Goal: Task Accomplishment & Management: Manage account settings

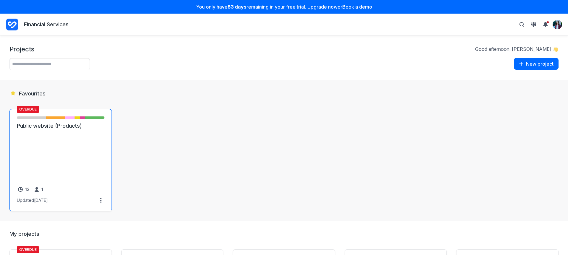
click at [69, 130] on link "Public website (Products)" at bounding box center [61, 125] width 88 height 7
click at [80, 130] on link "Public website (Products)" at bounding box center [61, 125] width 88 height 7
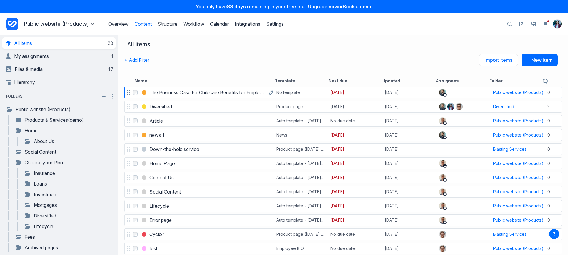
click at [186, 90] on h3 "The Business Case for Childcare Benefits for Employees" at bounding box center [207, 92] width 116 height 7
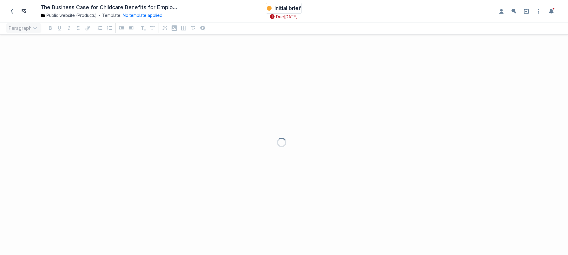
click at [286, 11] on span "Initial brief" at bounding box center [287, 8] width 26 height 7
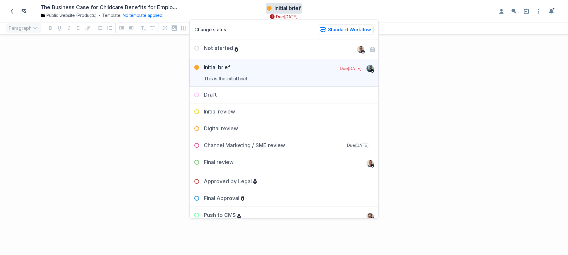
scroll to position [204, 559]
click at [358, 70] on icon "button" at bounding box center [360, 68] width 5 height 5
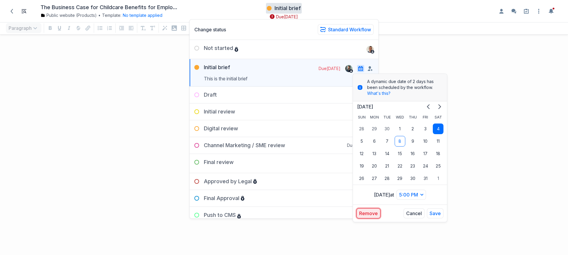
click at [374, 214] on button "Remove" at bounding box center [368, 214] width 24 height 10
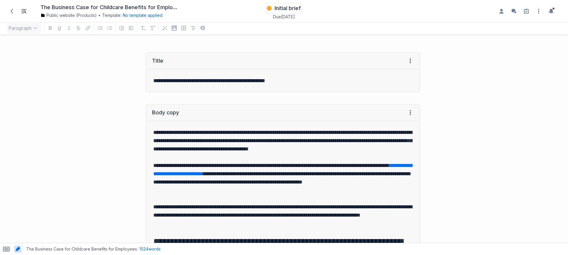
click at [295, 8] on span "Initial brief" at bounding box center [287, 8] width 26 height 7
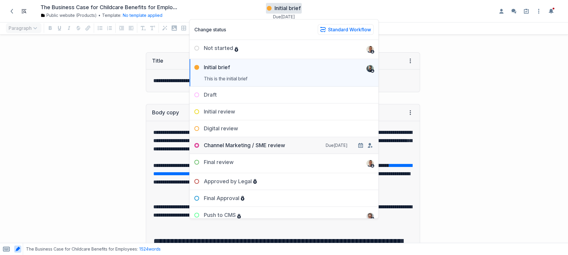
click at [273, 143] on div "Channel Marketing / SME review" at bounding box center [238, 145] width 96 height 7
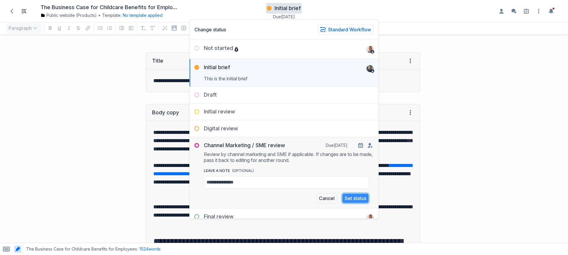
click at [358, 200] on button "Set status" at bounding box center [355, 198] width 27 height 10
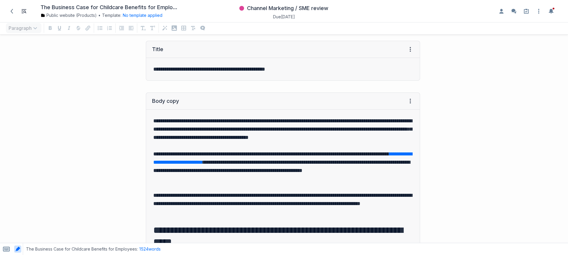
scroll to position [127, 0]
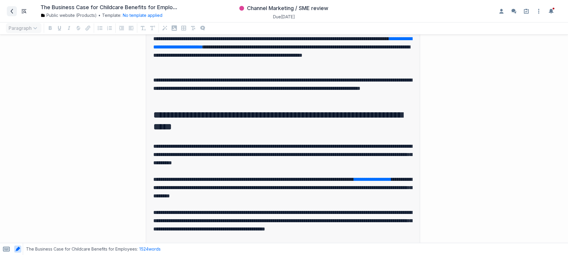
click at [10, 9] on icon at bounding box center [11, 11] width 5 height 5
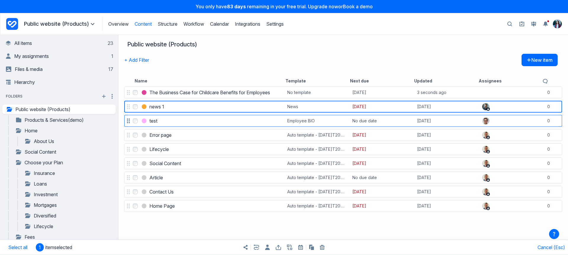
click at [134, 118] on label "Select test" at bounding box center [135, 120] width 7 height 7
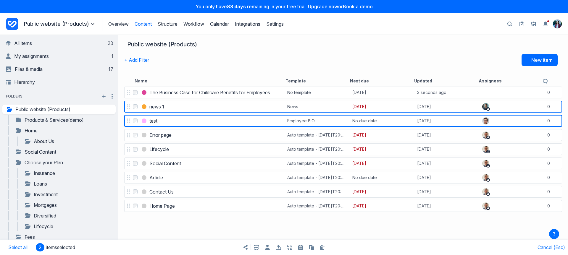
click at [324, 247] on div "Share items Export items Bulk copy items Bulk trash items" at bounding box center [284, 247] width 284 height 15
click at [35, 119] on link "Products & Services(demo)" at bounding box center [56, 120] width 82 height 7
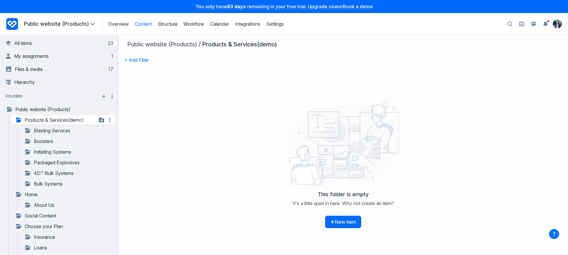
click at [48, 122] on link "Products & Services(demo)" at bounding box center [56, 120] width 82 height 7
click at [21, 120] on icon "button" at bounding box center [18, 120] width 5 height 5
click at [17, 118] on icon "button" at bounding box center [18, 120] width 5 height 5
click at [8, 108] on icon "button" at bounding box center [9, 109] width 5 height 5
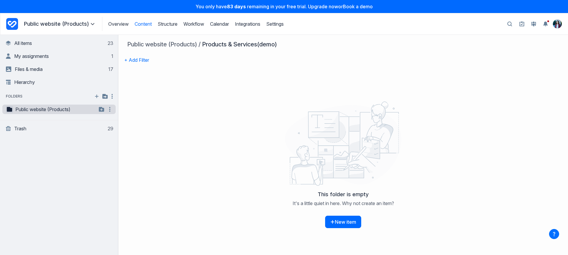
click at [13, 108] on button "button" at bounding box center [9, 109] width 7 height 7
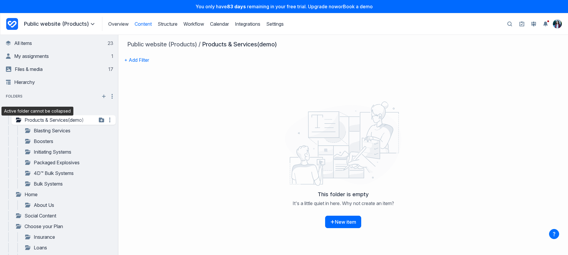
click at [18, 118] on icon "button" at bounding box center [18, 120] width 5 height 5
click at [19, 119] on icon "button" at bounding box center [18, 120] width 5 height 5
click at [37, 118] on link "Products & Services(demo)" at bounding box center [56, 120] width 82 height 7
click at [19, 121] on icon "button" at bounding box center [18, 120] width 5 height 5
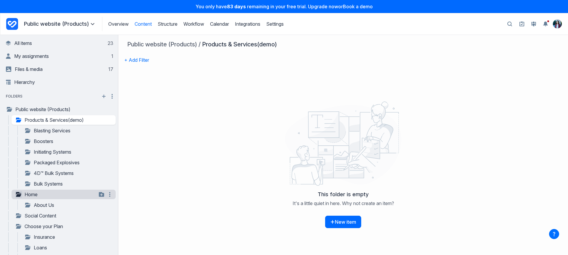
click at [21, 195] on icon "button" at bounding box center [18, 194] width 5 height 5
click at [18, 116] on div "**********" at bounding box center [64, 119] width 104 height 9
click at [18, 118] on icon "button" at bounding box center [18, 120] width 5 height 5
drag, startPoint x: 9, startPoint y: 109, endPoint x: 12, endPoint y: 120, distance: 10.9
click at [9, 109] on icon "button" at bounding box center [9, 109] width 5 height 5
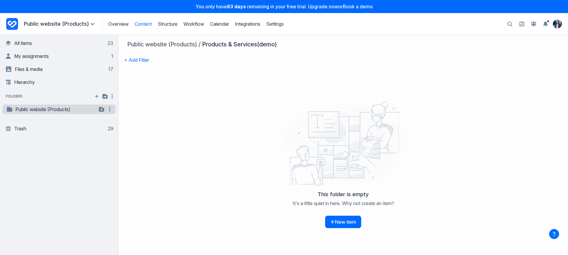
click at [14, 111] on link "Public website (Products)" at bounding box center [51, 109] width 91 height 7
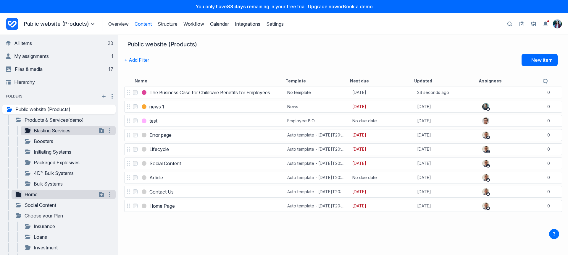
click at [27, 133] on icon "button" at bounding box center [27, 130] width 5 height 5
click at [28, 141] on icon "button" at bounding box center [27, 141] width 5 height 5
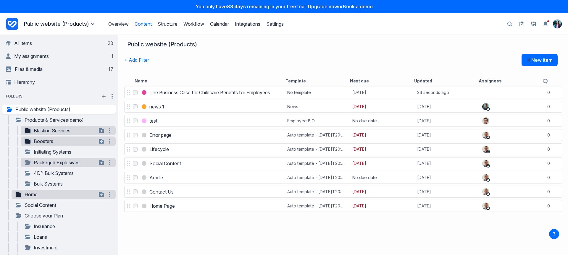
click at [28, 158] on div "**********" at bounding box center [68, 162] width 95 height 9
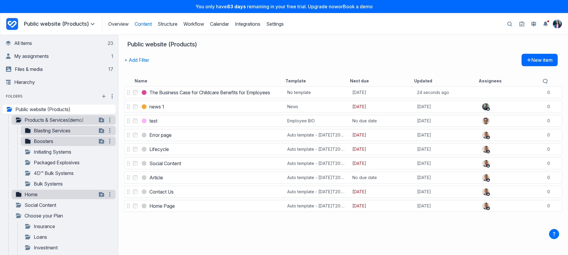
drag, startPoint x: 21, startPoint y: 125, endPoint x: 16, endPoint y: 119, distance: 7.8
click at [21, 125] on div "**********" at bounding box center [62, 120] width 107 height 11
click at [16, 119] on icon "button" at bounding box center [18, 120] width 5 height 5
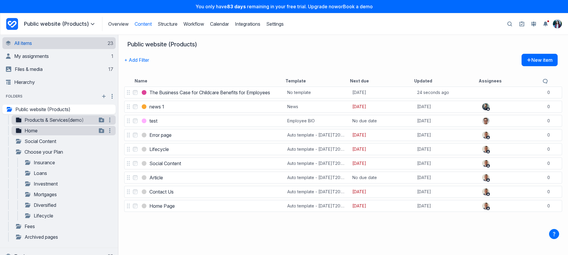
click at [53, 40] on link "All items 23" at bounding box center [59, 43] width 107 height 12
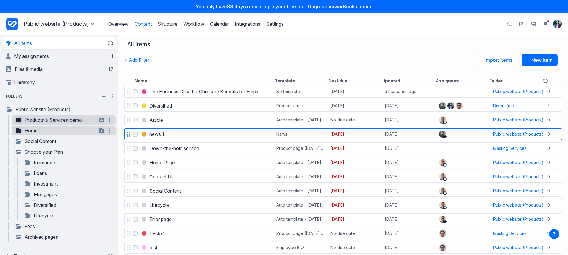
scroll to position [1, 0]
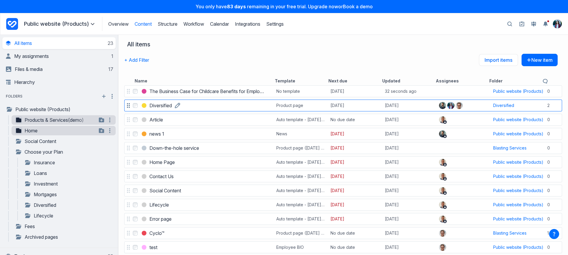
click at [157, 106] on h3 "Diversified" at bounding box center [160, 105] width 22 height 7
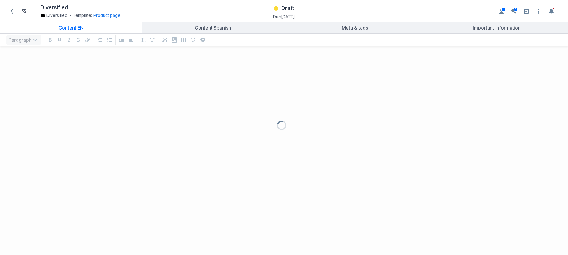
scroll to position [192, 559]
click at [103, 14] on button "Product page" at bounding box center [106, 15] width 27 height 6
click at [109, 51] on link "Edit template" at bounding box center [111, 54] width 28 height 6
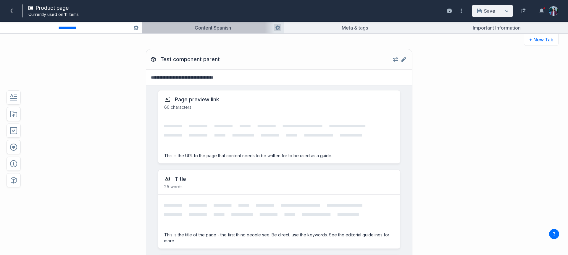
click at [216, 30] on button "button" at bounding box center [213, 27] width 142 height 11
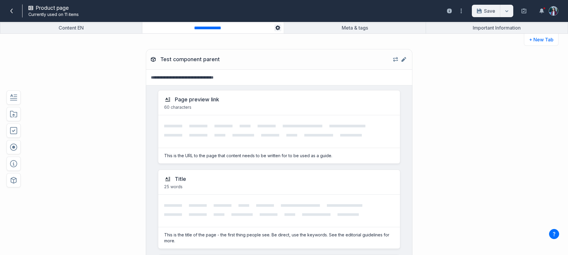
click at [274, 28] on button "button" at bounding box center [277, 27] width 7 height 7
click at [277, 90] on button "Delete" at bounding box center [297, 90] width 43 height 11
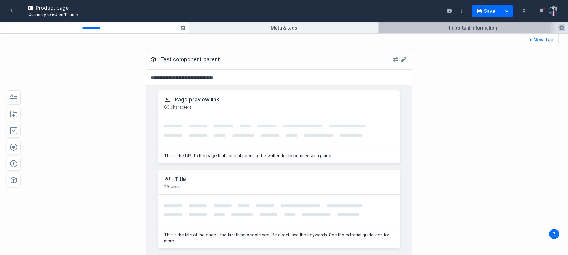
click at [452, 29] on button "button" at bounding box center [473, 27] width 189 height 11
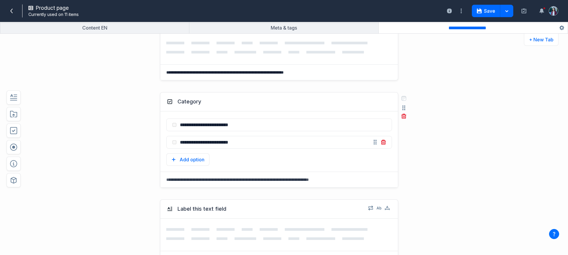
scroll to position [229, 0]
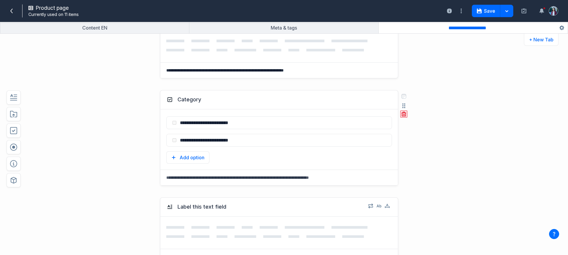
click at [404, 115] on button "button" at bounding box center [403, 114] width 7 height 7
click at [410, 143] on button "Delete" at bounding box center [414, 140] width 19 height 9
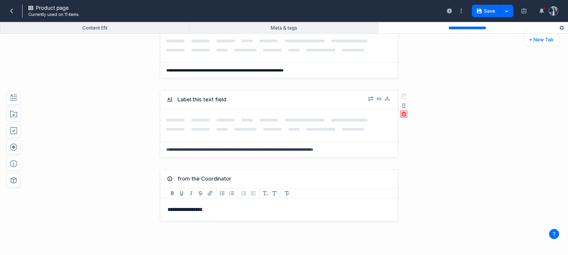
click at [402, 114] on icon "button" at bounding box center [403, 114] width 5 height 5
click at [411, 140] on button "Delete" at bounding box center [414, 140] width 19 height 9
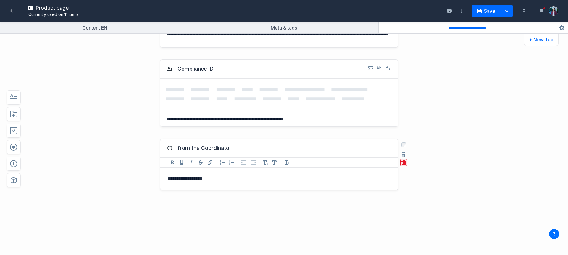
click at [401, 165] on button "button" at bounding box center [403, 162] width 7 height 7
click at [408, 188] on button "Delete" at bounding box center [414, 188] width 19 height 9
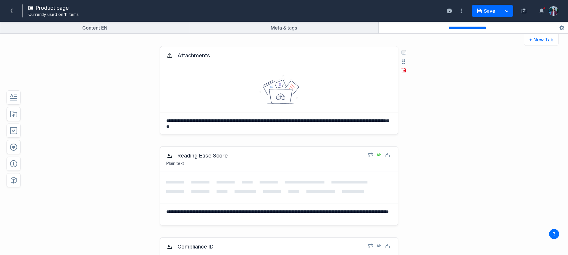
scroll to position [0, 0]
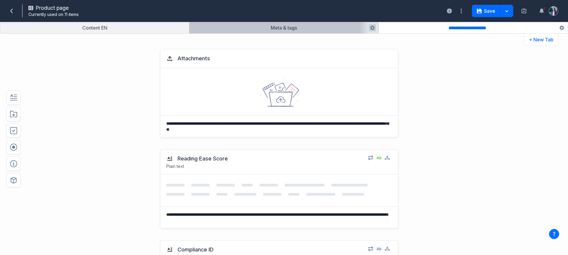
click at [300, 29] on button "button" at bounding box center [283, 27] width 189 height 11
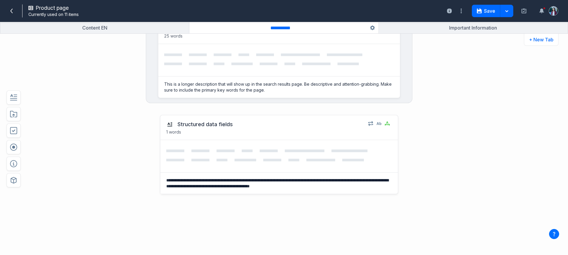
scroll to position [161, 0]
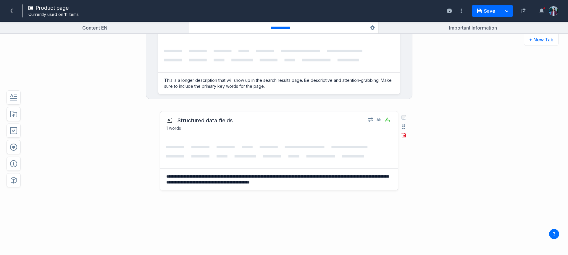
click at [396, 136] on div "Select field: Structured data fields Are you sure you want to delete this field…" at bounding box center [403, 126] width 19 height 31
click at [400, 139] on div "Select field: Structured data fields Are you sure you want to delete this field…" at bounding box center [403, 126] width 19 height 31
click at [353, 181] on textarea "**********" at bounding box center [277, 179] width 235 height 21
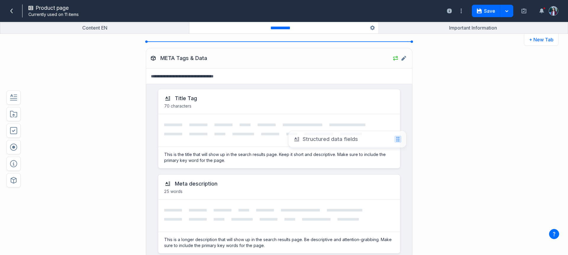
scroll to position [0, 0]
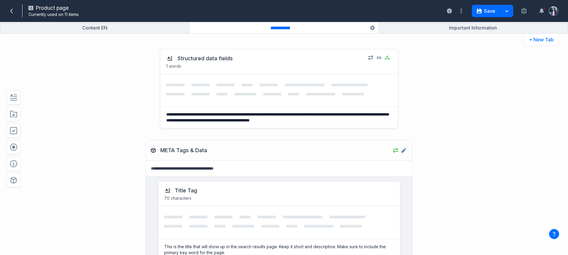
click at [452, 127] on div "**********" at bounding box center [261, 88] width 418 height 91
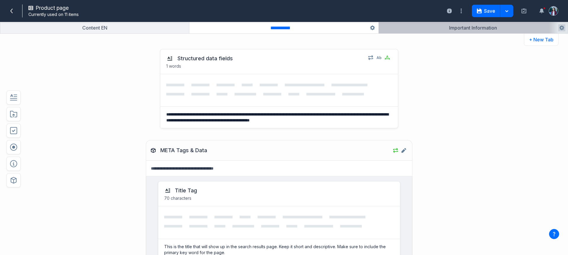
click at [509, 27] on button "button" at bounding box center [473, 27] width 189 height 11
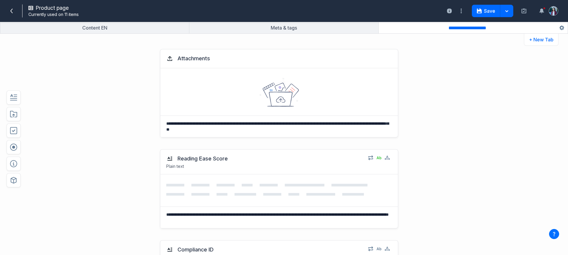
click at [110, 33] on div "**********" at bounding box center [284, 28] width 568 height 12
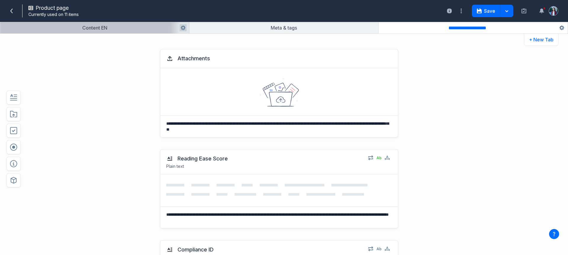
click at [150, 29] on button "button" at bounding box center [94, 27] width 189 height 11
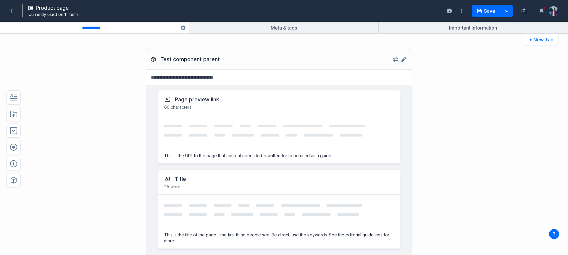
click at [116, 33] on button "button" at bounding box center [94, 27] width 189 height 11
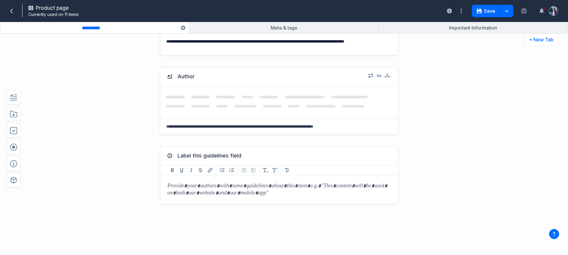
scroll to position [683, 0]
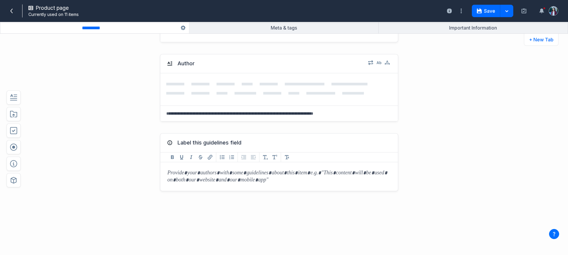
click at [68, 67] on div "Author Select field: Author Are you sure you want to delete this field? Cancel …" at bounding box center [261, 87] width 418 height 79
click at [477, 9] on icon "button" at bounding box center [479, 11] width 5 height 5
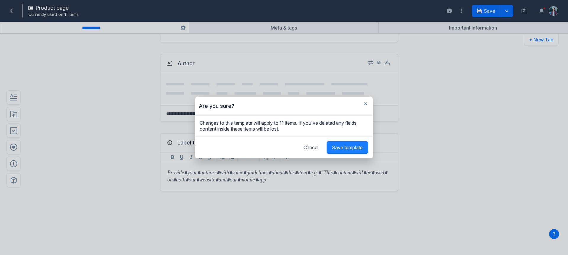
click at [348, 147] on span "Save template" at bounding box center [347, 148] width 31 height 6
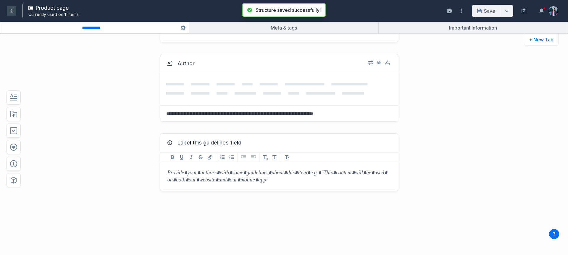
click at [12, 9] on icon at bounding box center [11, 11] width 2 height 5
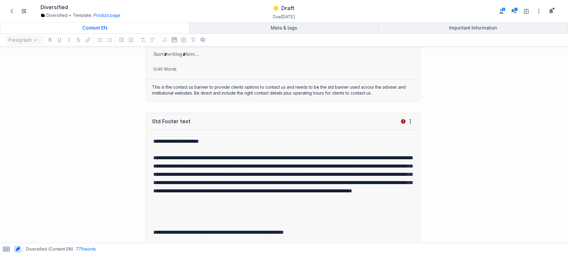
scroll to position [1919, 0]
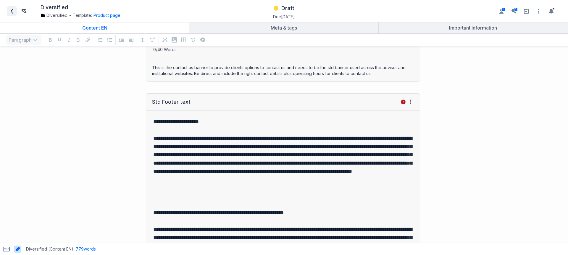
click at [15, 9] on span at bounding box center [11, 11] width 9 height 9
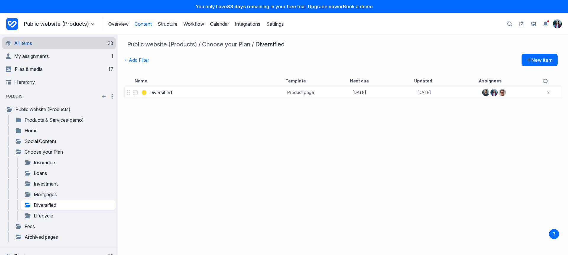
click at [90, 44] on link "All items 23" at bounding box center [59, 43] width 107 height 12
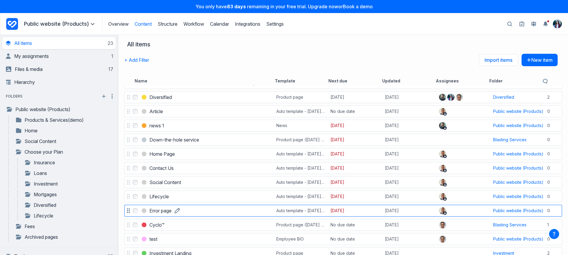
scroll to position [113, 0]
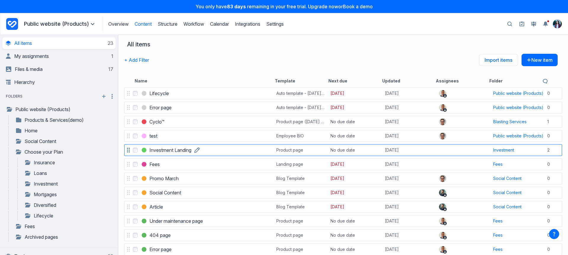
click at [175, 151] on h3 "Investment Landing" at bounding box center [170, 150] width 42 height 7
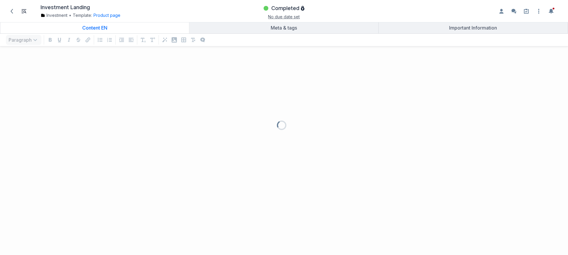
scroll to position [192, 559]
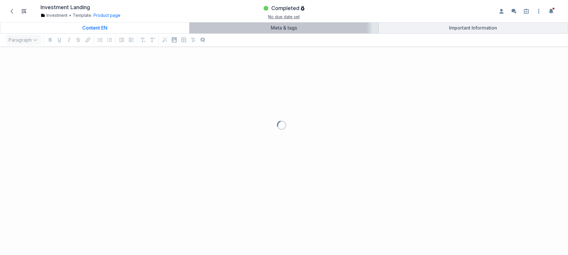
click at [322, 29] on div "Meta & tags" at bounding box center [284, 28] width 184 height 6
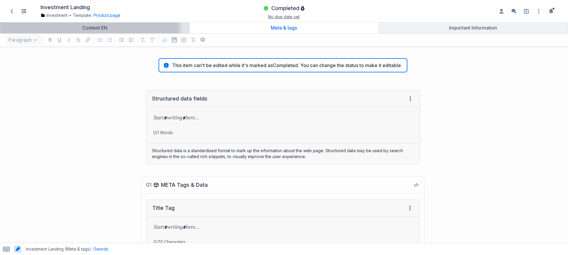
click at [117, 23] on link "Content EN" at bounding box center [94, 27] width 189 height 11
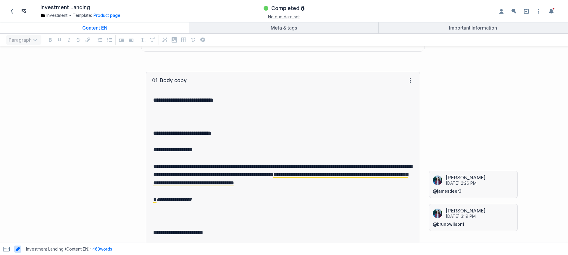
scroll to position [320, 0]
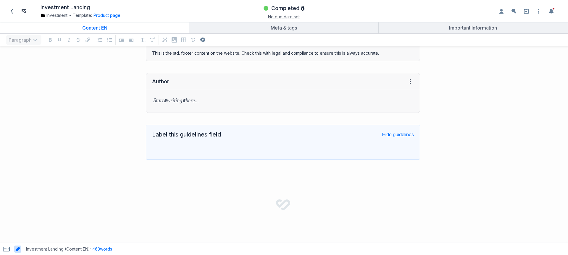
scroll to position [1734, 0]
click at [14, 13] on icon at bounding box center [11, 11] width 5 height 5
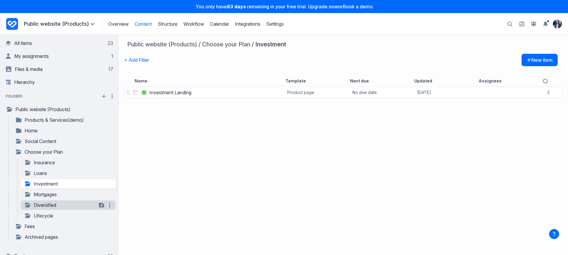
click at [47, 202] on link "Diversified" at bounding box center [60, 205] width 72 height 7
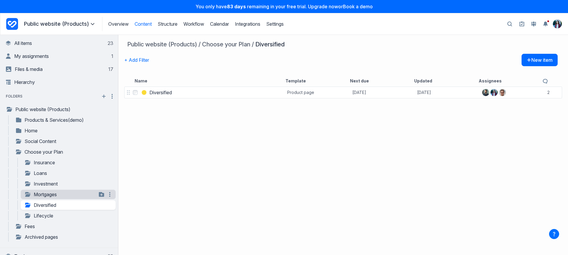
click at [69, 193] on link "Mortgages" at bounding box center [60, 194] width 72 height 7
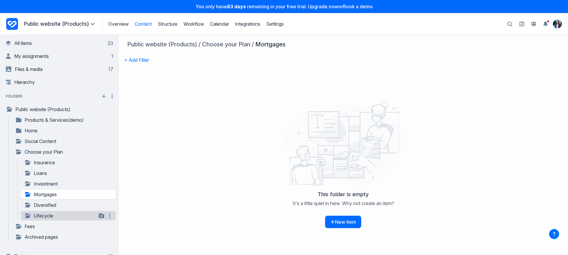
click at [69, 217] on link "Lifecycle" at bounding box center [60, 215] width 72 height 7
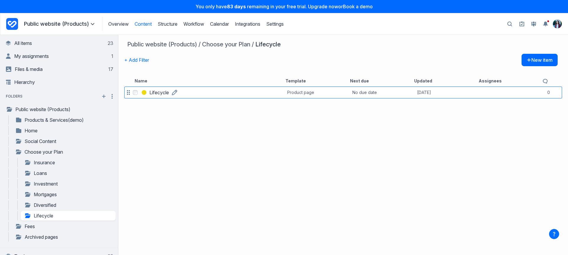
click at [156, 95] on h3 "Lifecycle" at bounding box center [159, 92] width 20 height 7
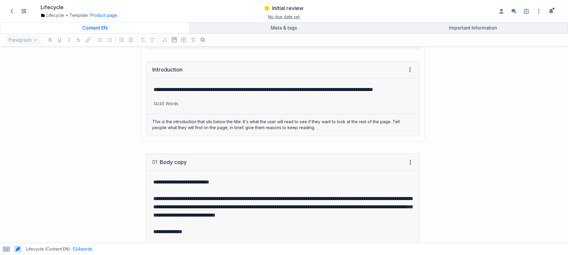
scroll to position [203, 0]
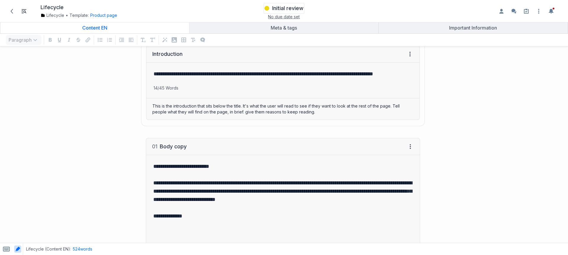
click at [297, 7] on span "Initial review" at bounding box center [287, 8] width 31 height 7
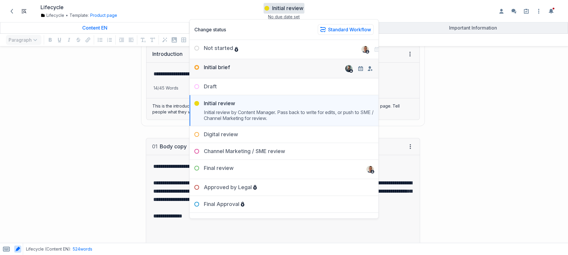
click at [237, 68] on div "Initial brief" at bounding box center [284, 66] width 189 height 14
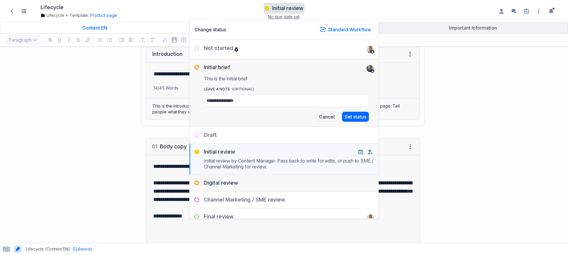
click at [254, 185] on div "Digital review" at bounding box center [284, 181] width 189 height 12
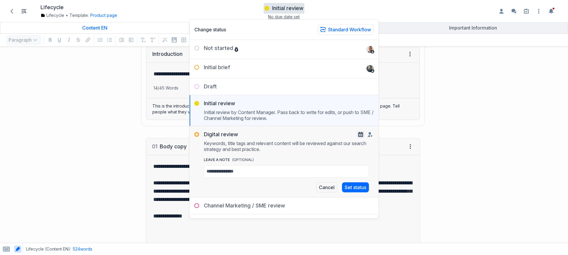
click at [357, 132] on button "button" at bounding box center [360, 134] width 7 height 7
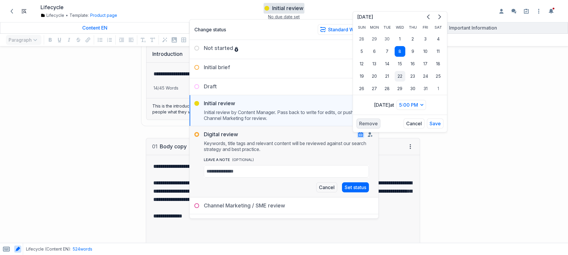
drag, startPoint x: 399, startPoint y: 65, endPoint x: 399, endPoint y: 71, distance: 5.3
click at [399, 65] on button "15" at bounding box center [400, 64] width 11 height 11
click at [430, 124] on button "Save" at bounding box center [435, 124] width 17 height 10
click at [358, 188] on button "Set status" at bounding box center [355, 187] width 27 height 10
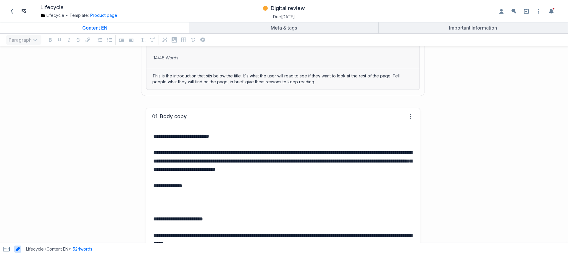
scroll to position [332, 0]
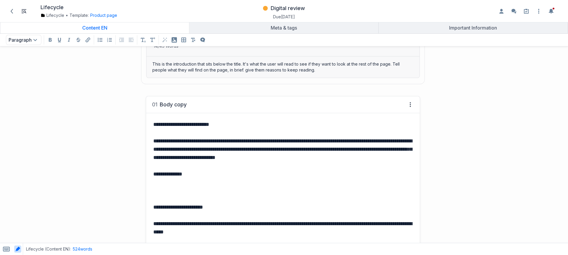
scroll to position [182, 0]
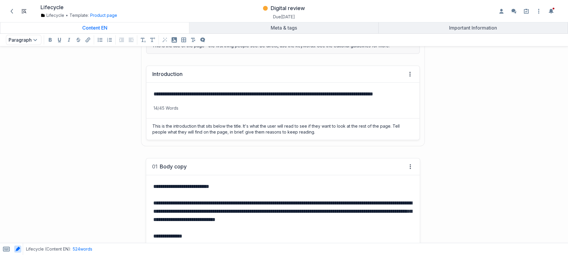
click at [165, 96] on p "**********" at bounding box center [281, 94] width 256 height 8
click at [170, 106] on p "14/45 Words" at bounding box center [282, 108] width 273 height 6
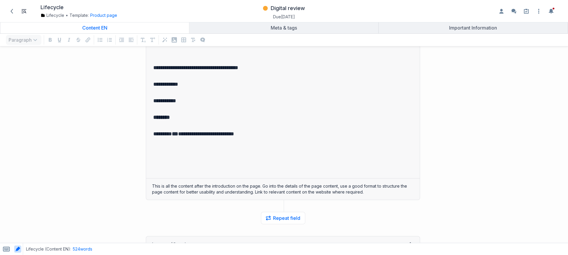
scroll to position [994, 0]
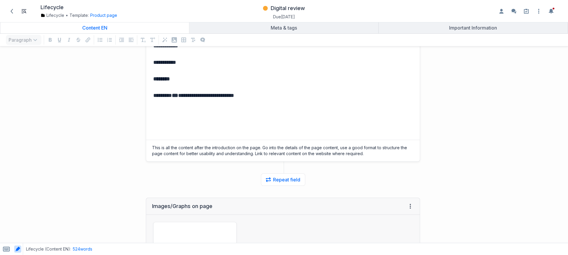
click at [190, 127] on p "grid" at bounding box center [282, 129] width 259 height 8
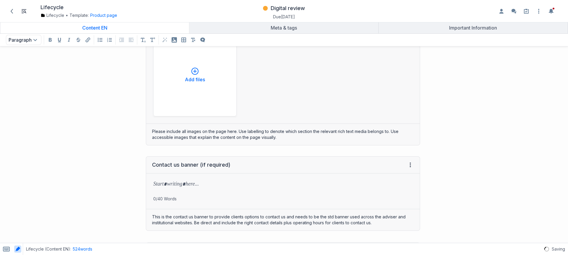
scroll to position [1153, 0]
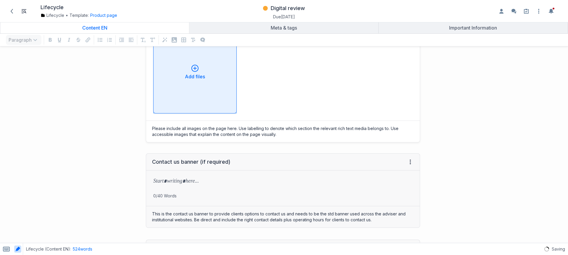
click at [191, 98] on button "Add files" at bounding box center [194, 71] width 83 height 83
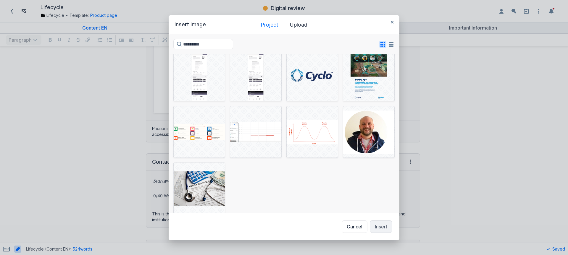
scroll to position [124, 0]
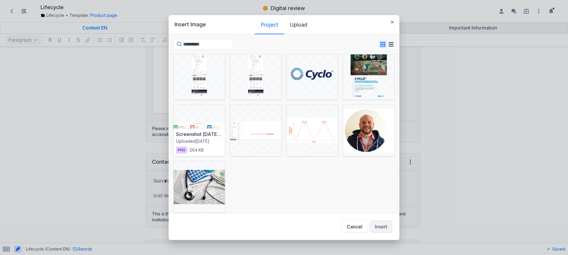
click at [213, 120] on div at bounding box center [199, 130] width 51 height 51
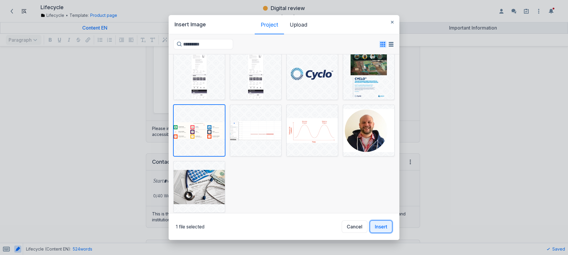
click at [375, 225] on button "Insert" at bounding box center [381, 227] width 22 height 12
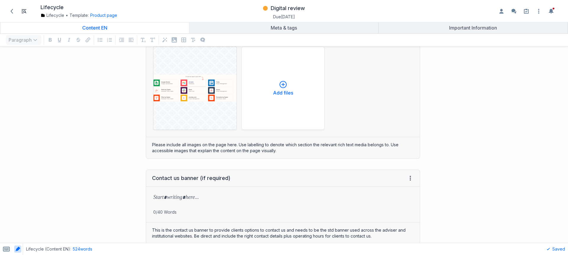
click at [108, 159] on div "Images/Graphs on page View HTML View history ﻿ ﻿ Screenshot [DATE] 10.35.05 png…" at bounding box center [213, 90] width 420 height 148
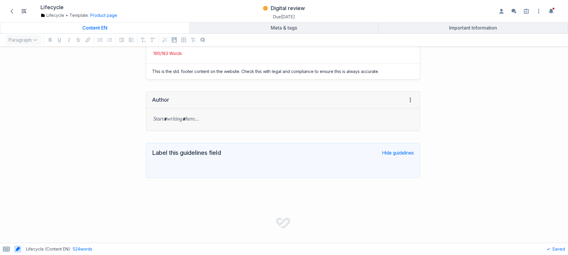
scroll to position [1656, 0]
click at [108, 16] on button "Product page" at bounding box center [103, 15] width 27 height 6
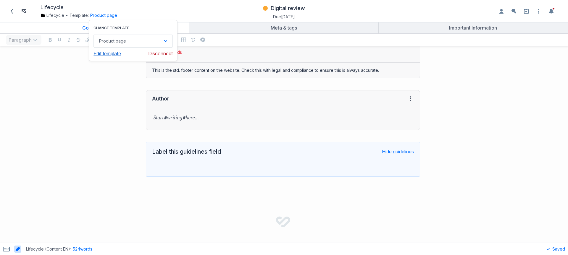
click at [110, 51] on link "Edit template" at bounding box center [107, 54] width 28 height 6
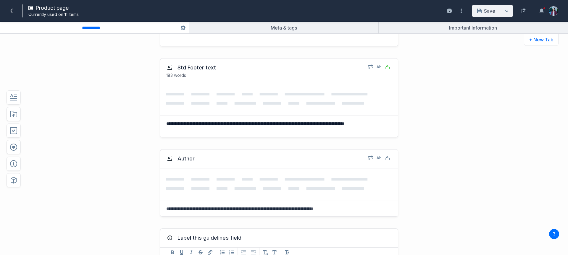
scroll to position [683, 0]
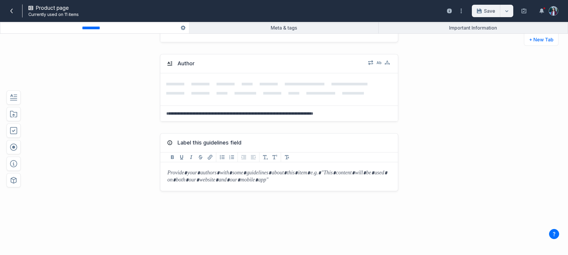
drag, startPoint x: 401, startPoint y: 78, endPoint x: 431, endPoint y: 88, distance: 31.9
click at [434, 84] on div "Author Select field: Author Are you sure you want to delete this field? Cancel …" at bounding box center [261, 87] width 418 height 79
click at [402, 157] on icon "button" at bounding box center [403, 157] width 5 height 5
click at [408, 183] on button "Delete" at bounding box center [414, 183] width 19 height 9
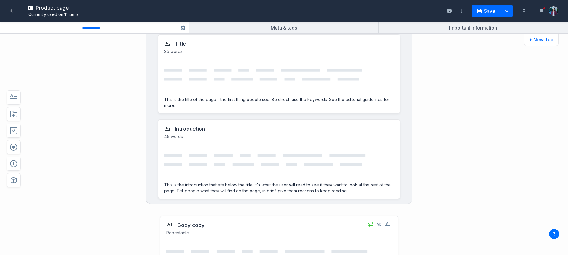
scroll to position [134, 0]
click at [481, 13] on button "Save" at bounding box center [486, 11] width 28 height 12
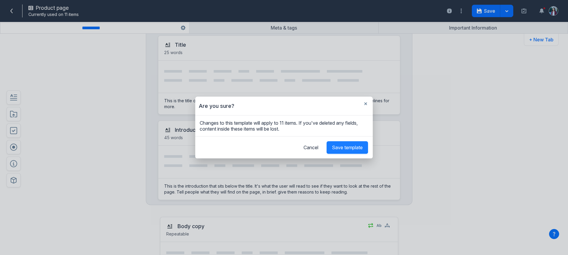
click at [349, 147] on span "Save template" at bounding box center [347, 148] width 31 height 6
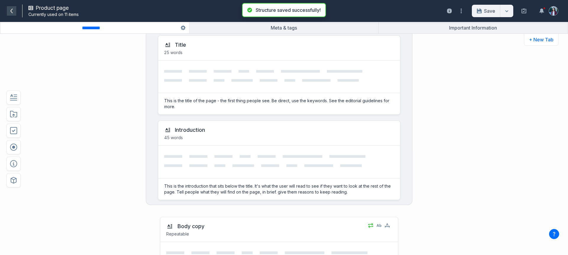
click at [13, 11] on icon at bounding box center [11, 11] width 5 height 5
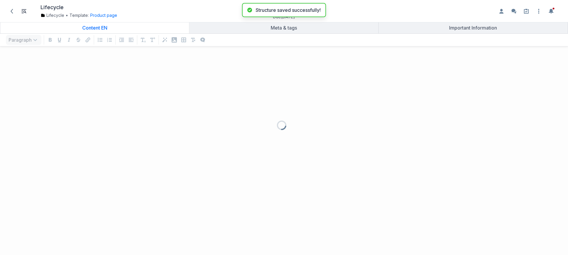
scroll to position [192, 559]
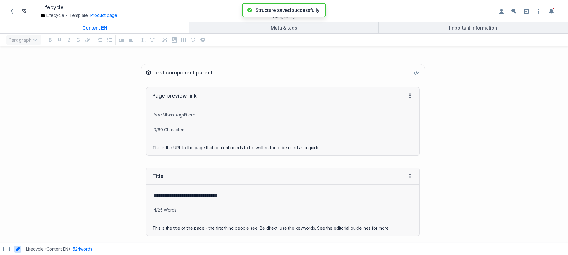
click at [353, 15] on div "Digital review Due [DATE]" at bounding box center [283, 11] width 181 height 16
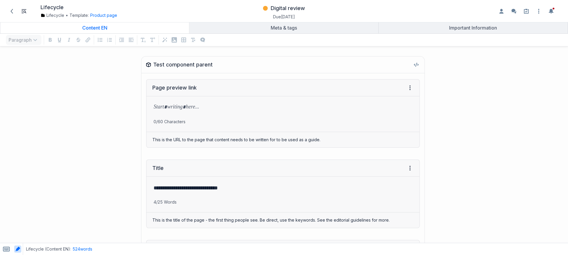
scroll to position [0, 0]
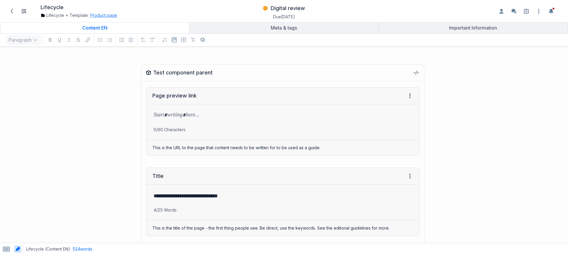
click at [109, 16] on button "Product page" at bounding box center [103, 15] width 27 height 6
click at [115, 53] on link "Edit template" at bounding box center [107, 54] width 28 height 6
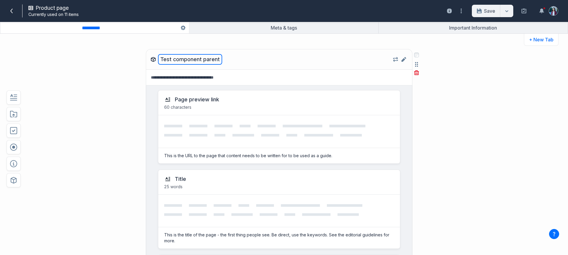
click at [181, 61] on button "Test component parent" at bounding box center [190, 59] width 64 height 11
click at [181, 61] on textarea "**********" at bounding box center [189, 59] width 63 height 11
type textarea "******"
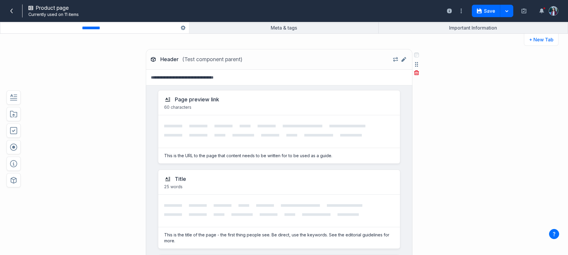
click at [448, 104] on div "Header (Test component parent) Edit component Test component parent Page previe…" at bounding box center [261, 194] width 418 height 302
click at [188, 61] on span "(Test component parent)" at bounding box center [212, 59] width 60 height 7
click at [176, 57] on button "Header" at bounding box center [169, 59] width 23 height 11
click at [176, 57] on textarea "******" at bounding box center [169, 59] width 23 height 11
type textarea "**********"
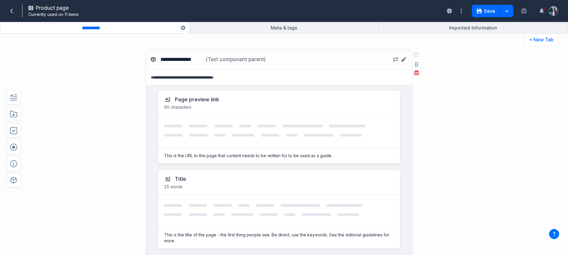
click at [462, 46] on div "**********" at bounding box center [261, 194] width 418 height 302
click at [484, 8] on button "Save" at bounding box center [486, 11] width 28 height 12
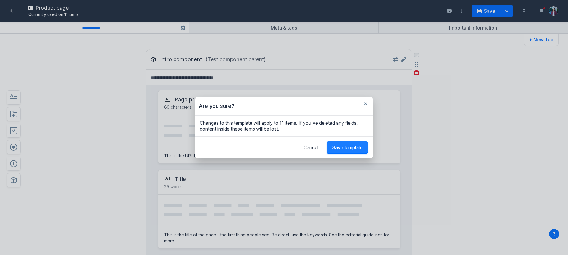
click at [332, 149] on span "Save template" at bounding box center [347, 148] width 31 height 6
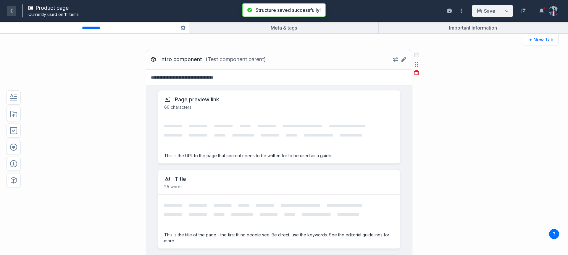
click at [12, 14] on span at bounding box center [11, 10] width 9 height 9
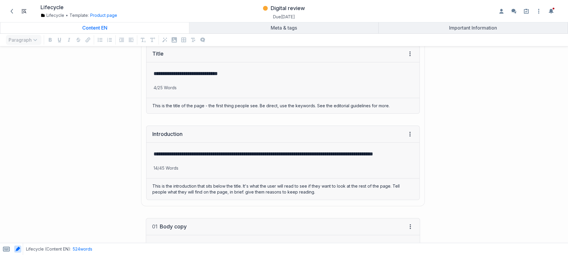
scroll to position [192, 559]
click at [539, 11] on icon "button" at bounding box center [538, 11] width 1 height 5
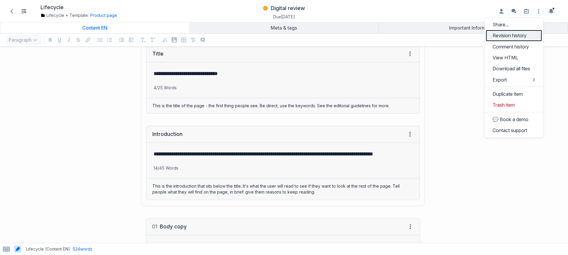
click at [536, 38] on link "Revision history" at bounding box center [514, 35] width 56 height 11
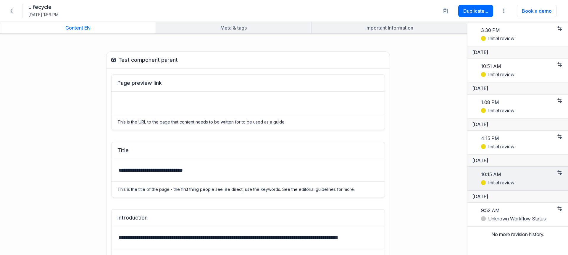
scroll to position [748, 0]
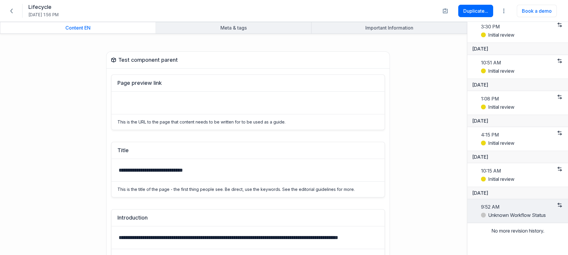
click at [492, 206] on span "9:52 AM" at bounding box center [490, 207] width 18 height 6
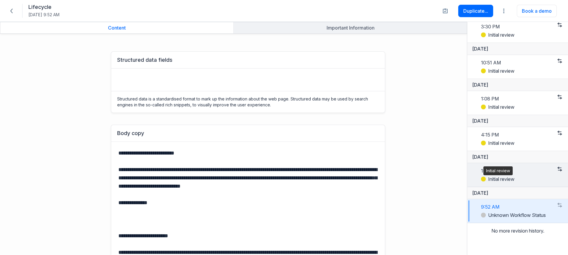
click at [501, 178] on span "Initial review" at bounding box center [501, 179] width 26 height 6
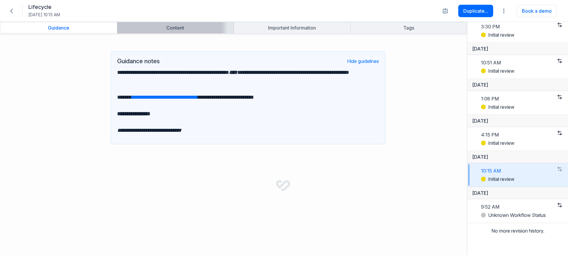
click at [206, 25] on div "Content" at bounding box center [175, 28] width 112 height 6
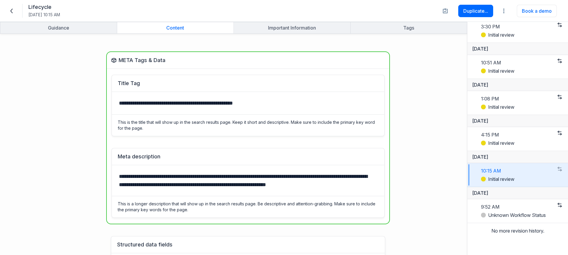
click at [12, 12] on icon at bounding box center [11, 11] width 5 height 5
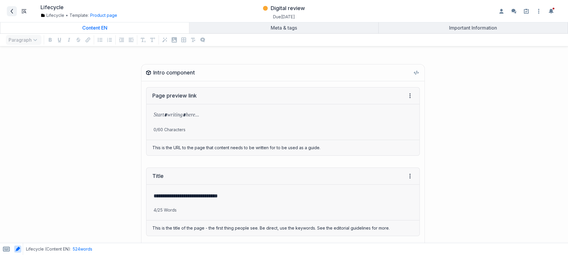
click at [8, 12] on span at bounding box center [11, 11] width 9 height 9
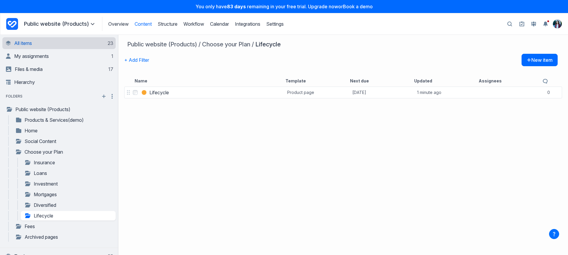
click at [74, 44] on link "All items 23" at bounding box center [59, 43] width 107 height 12
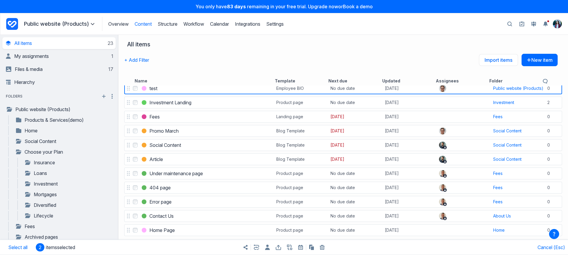
click at [324, 250] on div "Share items Export items Bulk copy items Bulk trash items" at bounding box center [284, 247] width 284 height 15
click at [323, 248] on icon "button" at bounding box center [322, 248] width 1 height 2
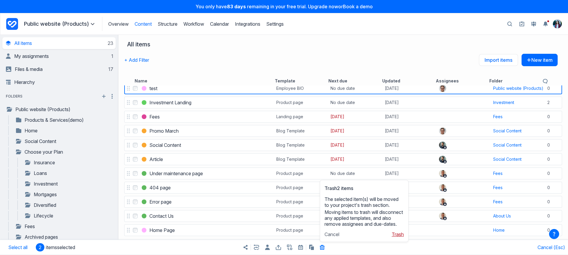
click at [400, 237] on button "Trash" at bounding box center [398, 235] width 12 height 6
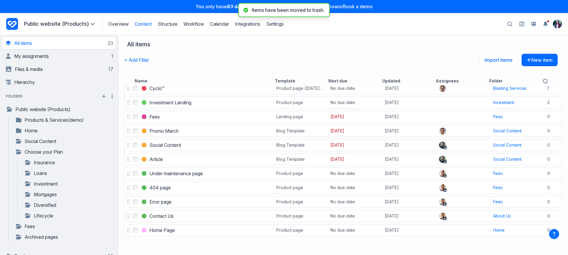
scroll to position [146, 0]
